Goal: Transaction & Acquisition: Purchase product/service

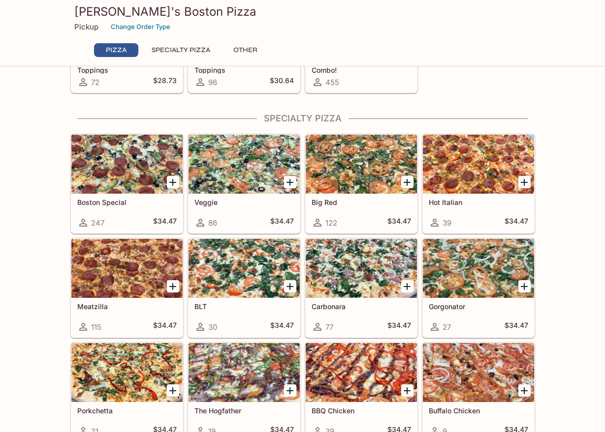
scroll to position [366, 0]
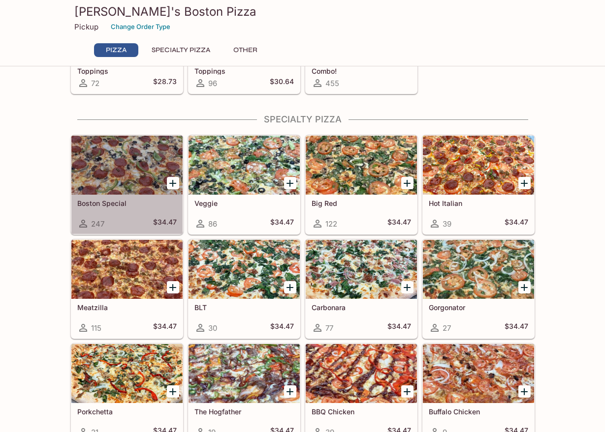
click at [138, 207] on div "Boston Special 247 $34.47" at bounding box center [126, 214] width 111 height 39
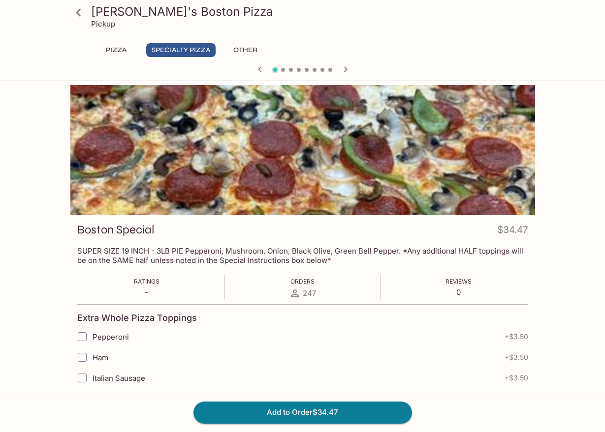
click at [346, 64] on icon "button" at bounding box center [345, 69] width 12 height 12
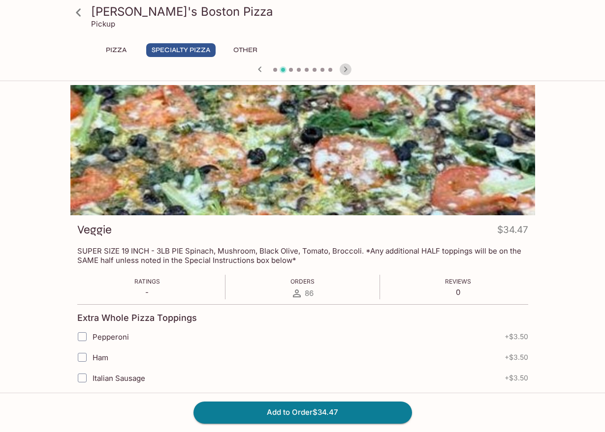
click at [346, 64] on icon "button" at bounding box center [345, 69] width 12 height 12
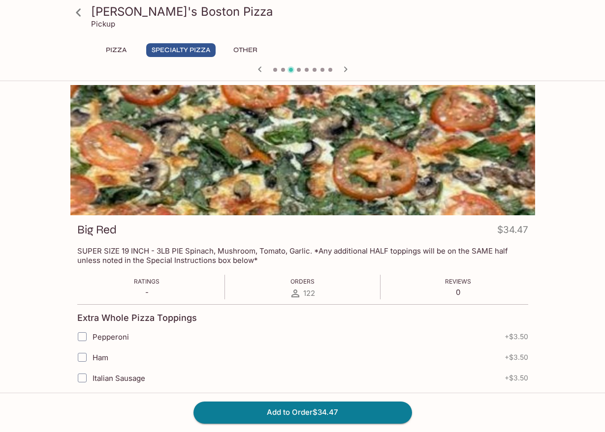
click at [117, 50] on button "Pizza" at bounding box center [116, 50] width 44 height 14
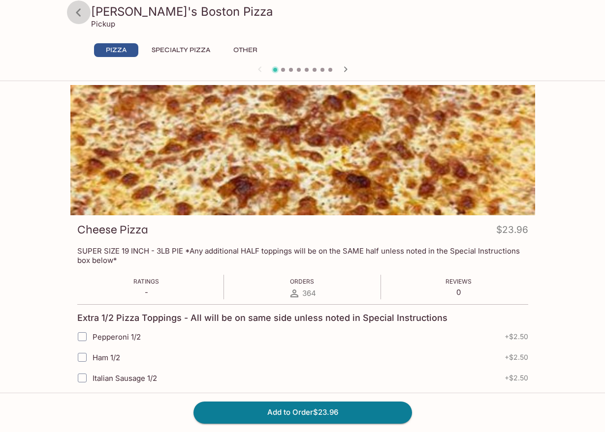
click at [81, 11] on icon at bounding box center [78, 12] width 17 height 17
